Goal: Navigation & Orientation: Find specific page/section

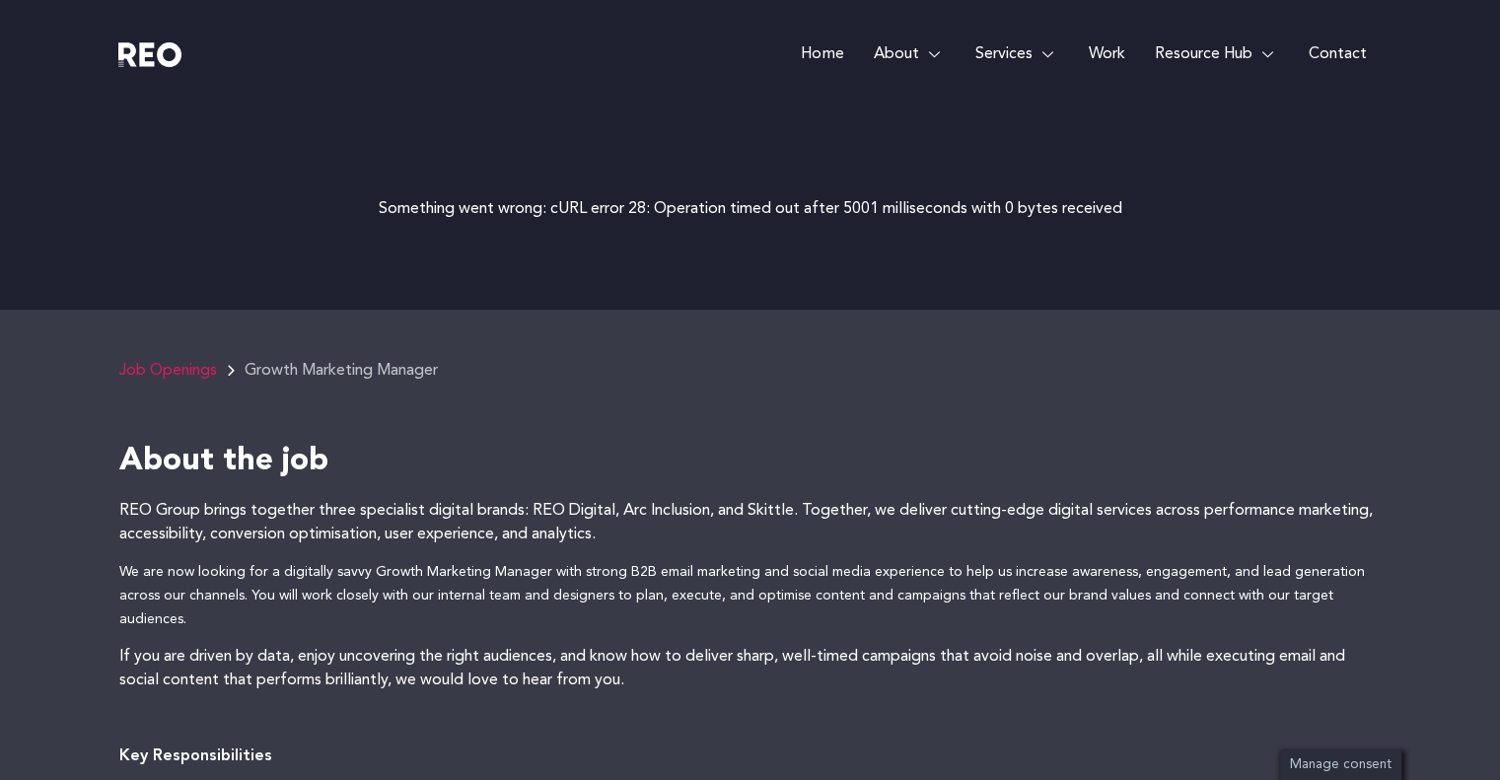
click at [176, 378] on link "Job Openings" at bounding box center [168, 371] width 98 height 16
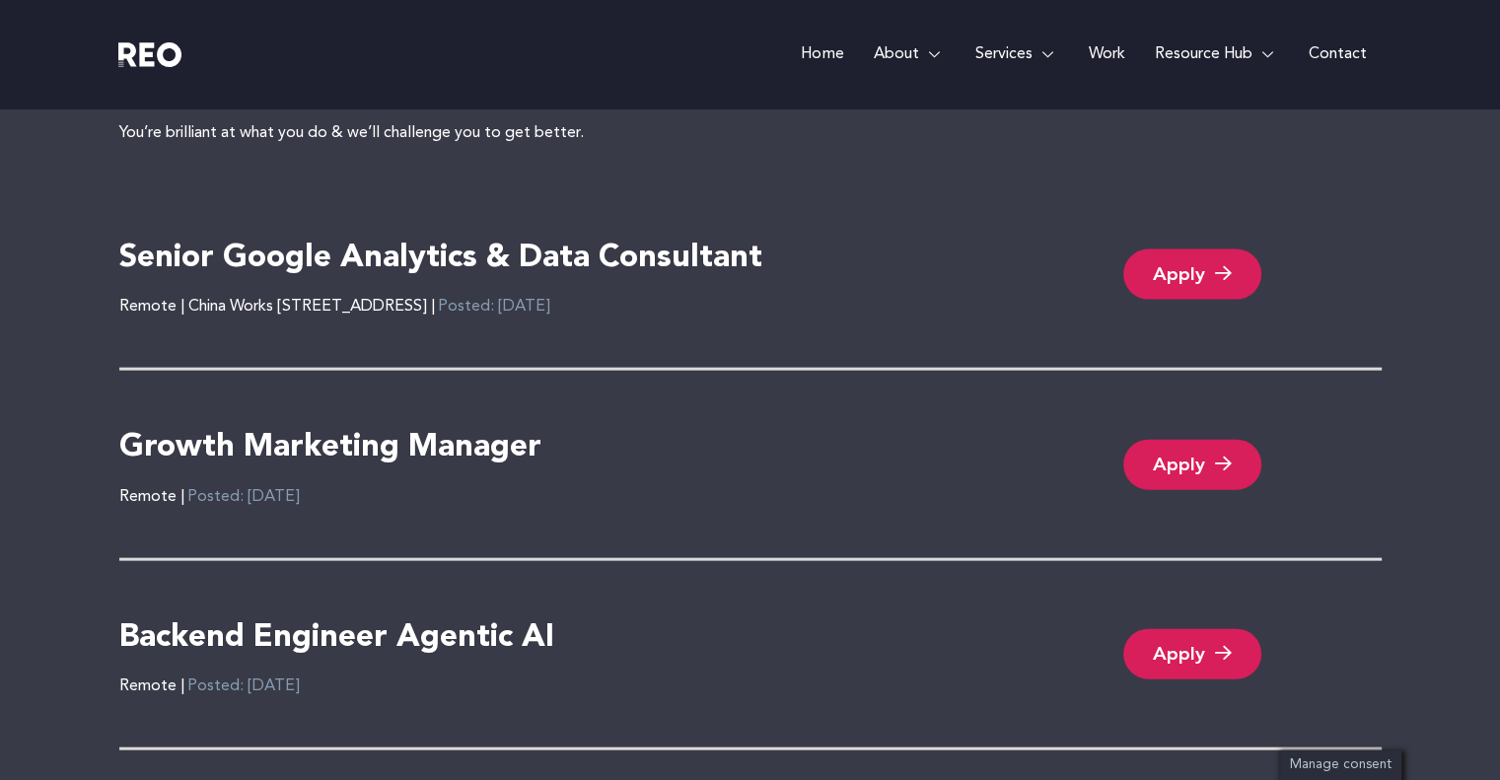
scroll to position [4240, 0]
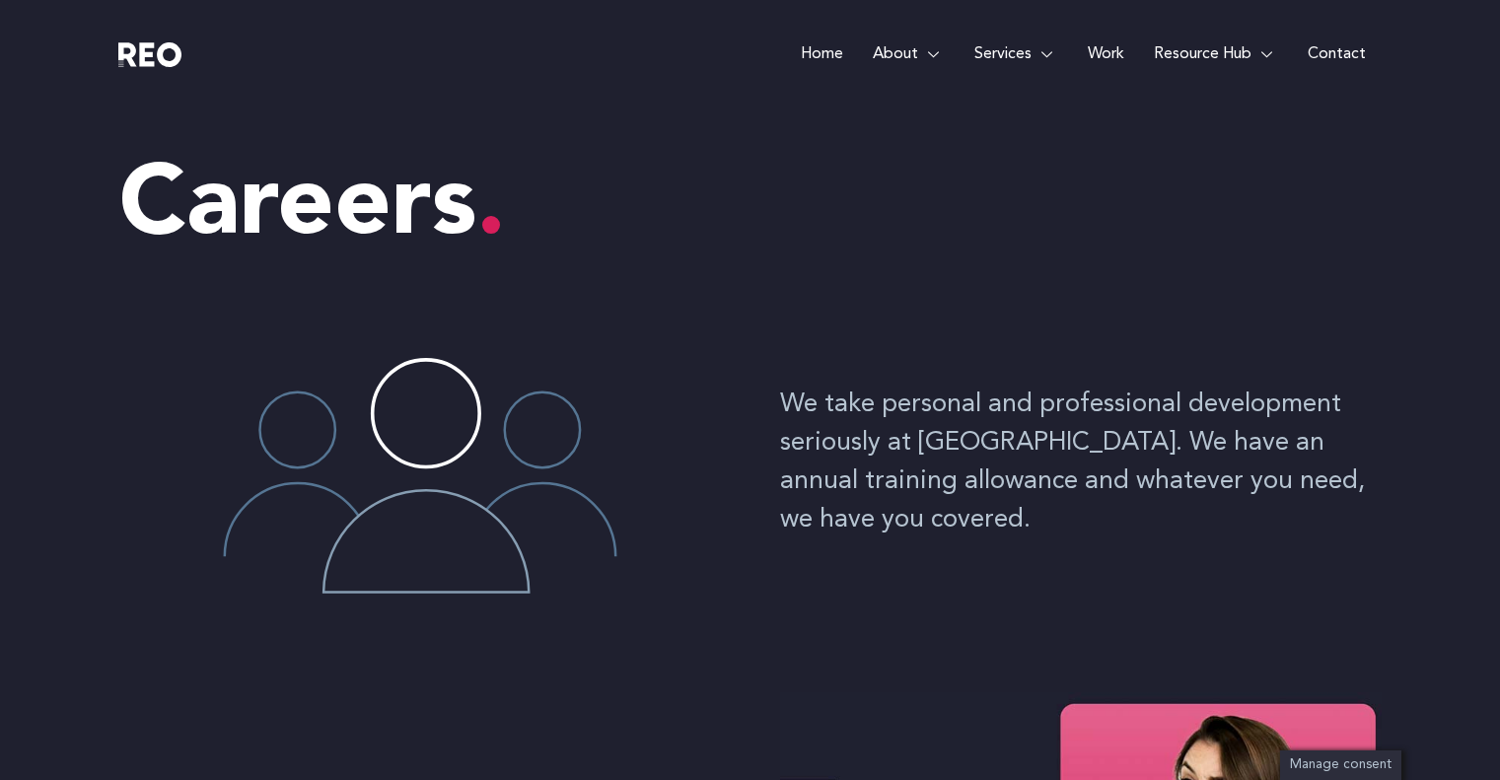
scroll to position [4240, 0]
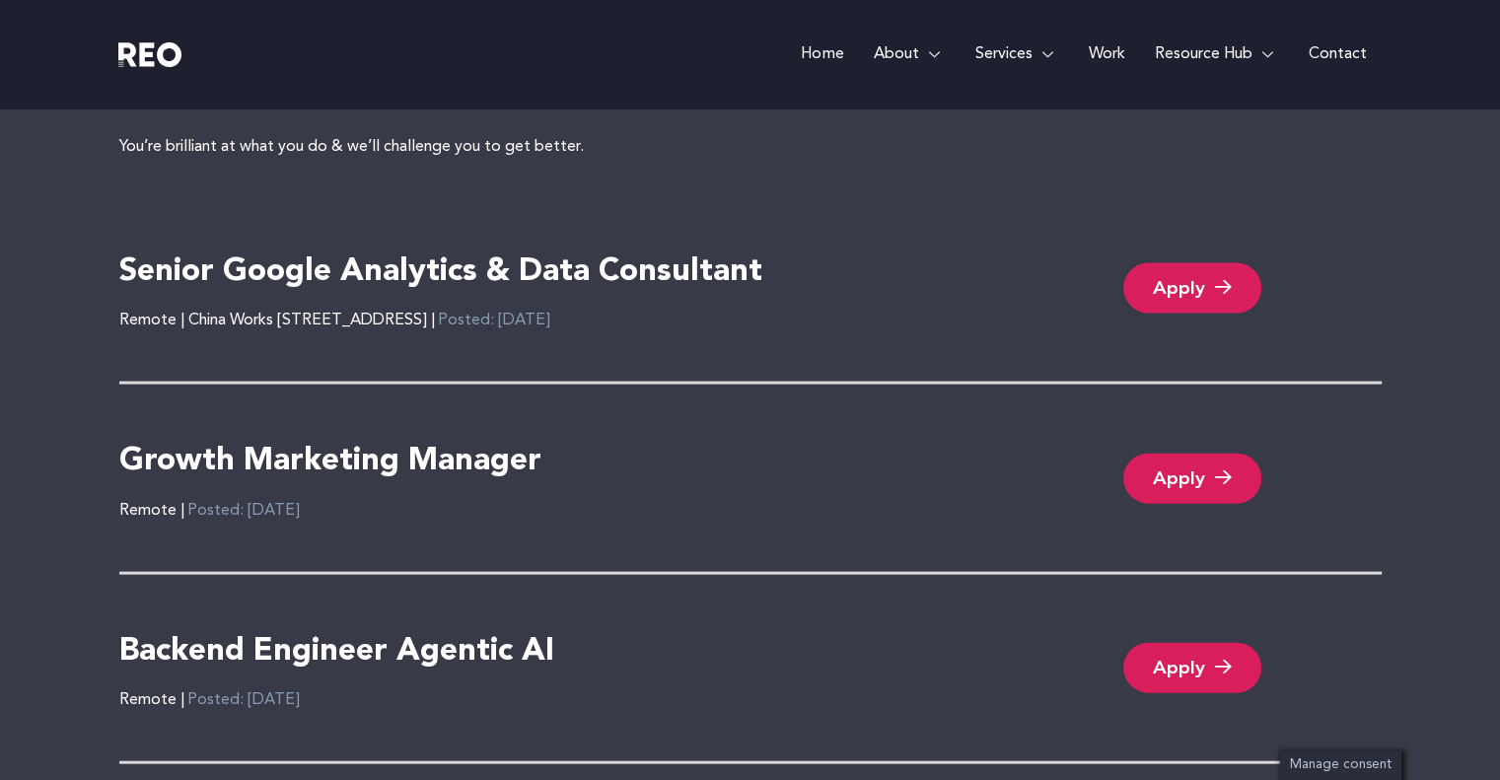
scroll to position [4273, 0]
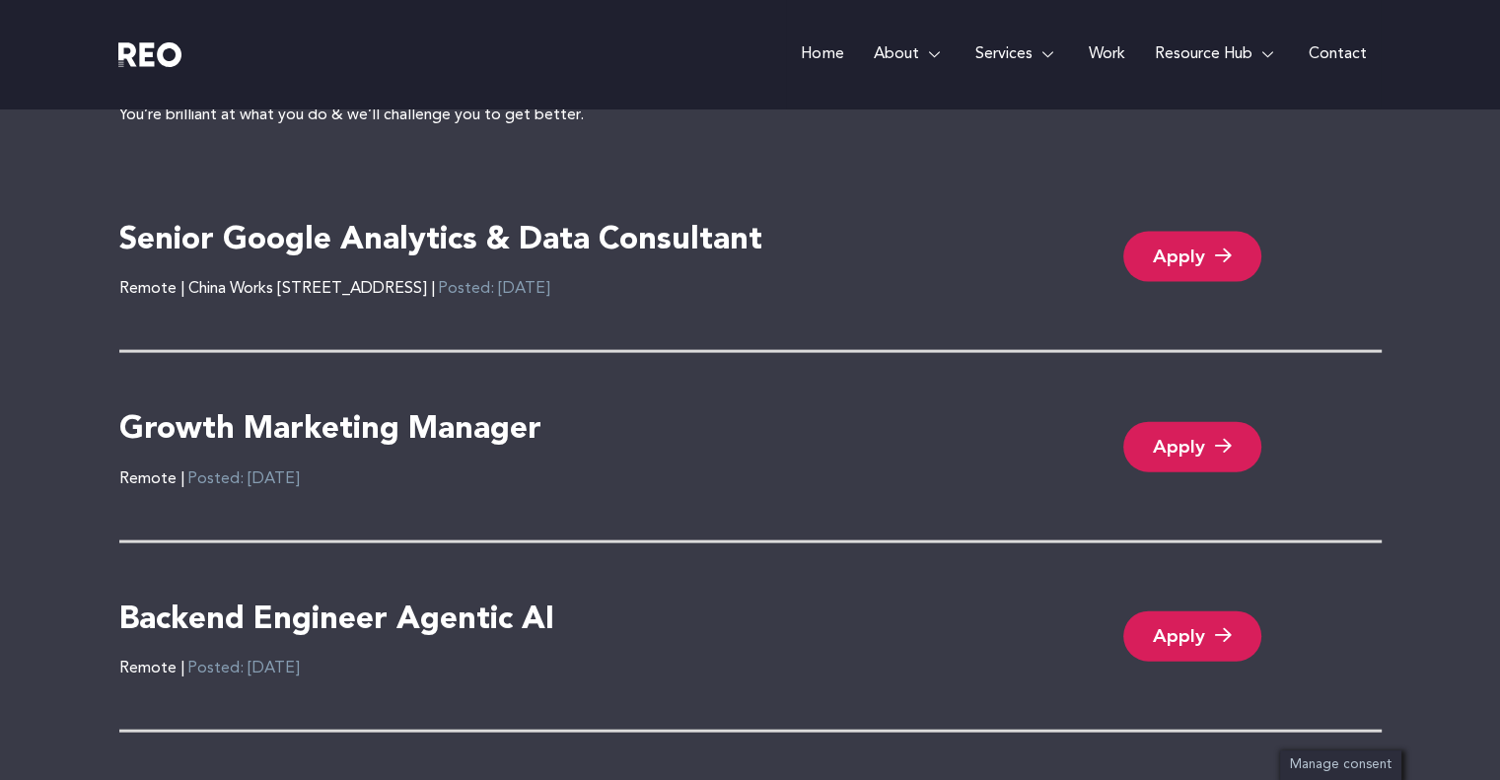
scroll to position [4076, 0]
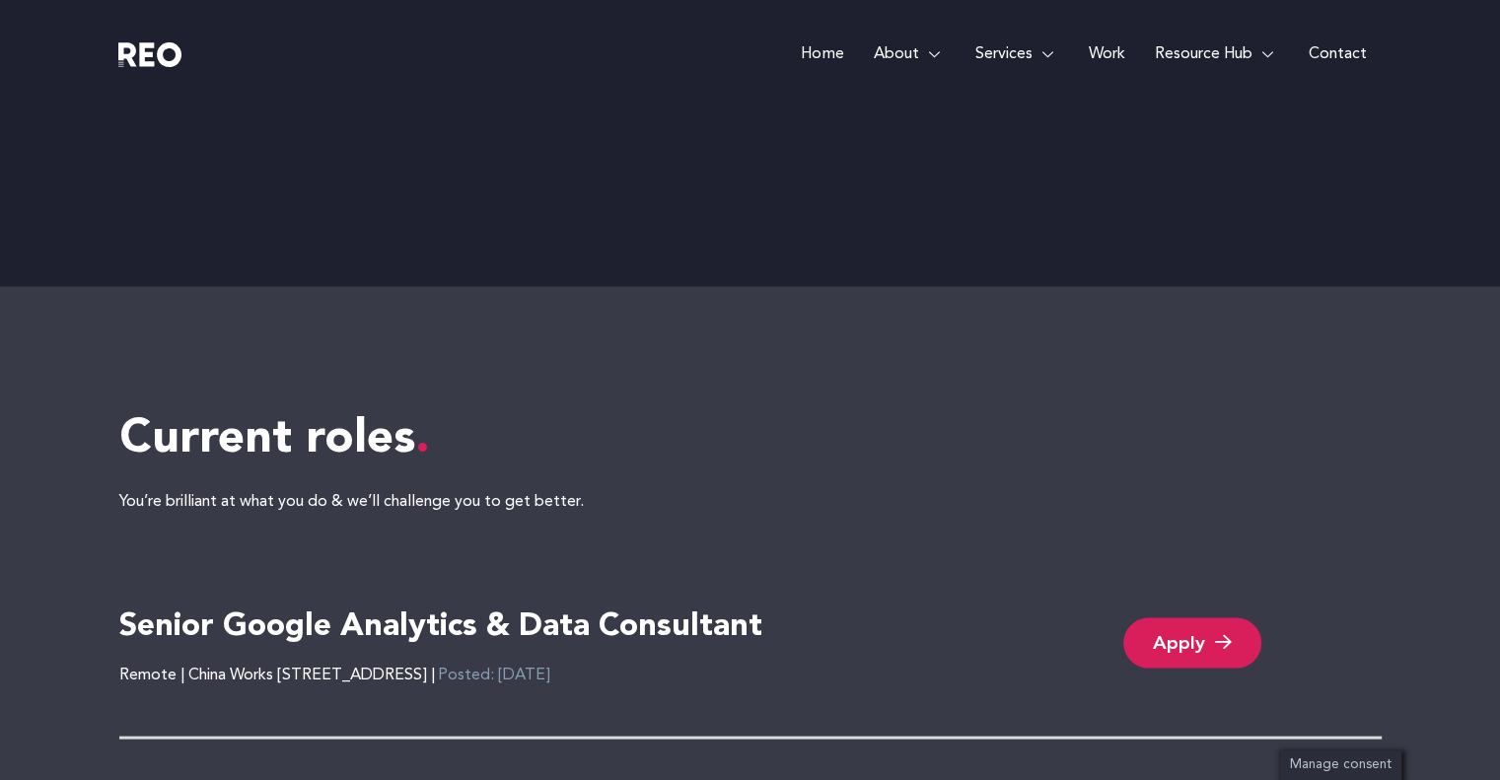
scroll to position [3879, 0]
